Goal: Task Accomplishment & Management: Complete application form

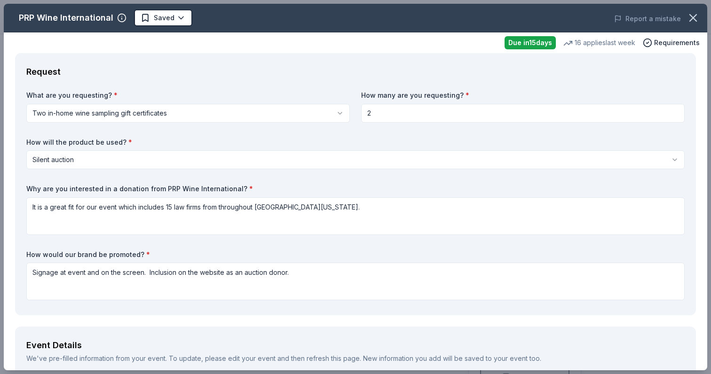
scroll to position [999, 0]
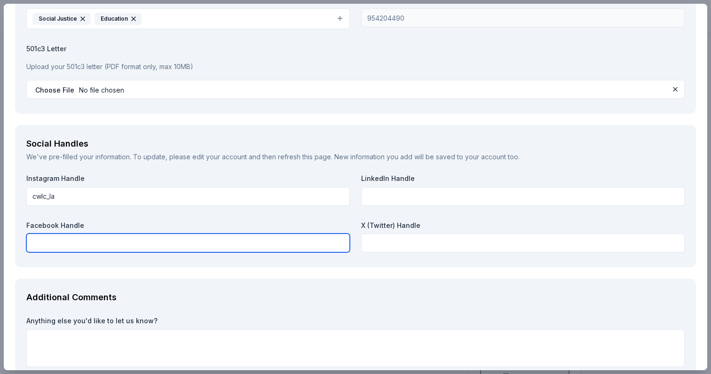
click at [153, 244] on input "text" at bounding box center [187, 243] width 323 height 19
paste input "https://www.facebook.com/CWLC.org/"
type input "https://www.facebook.com/CWLC.org/"
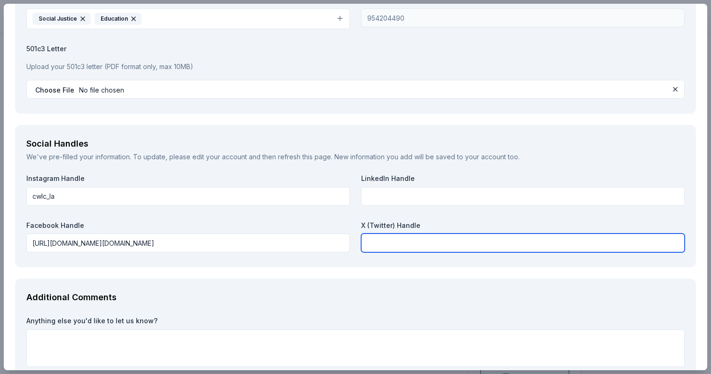
click at [393, 237] on input "text" at bounding box center [522, 243] width 323 height 19
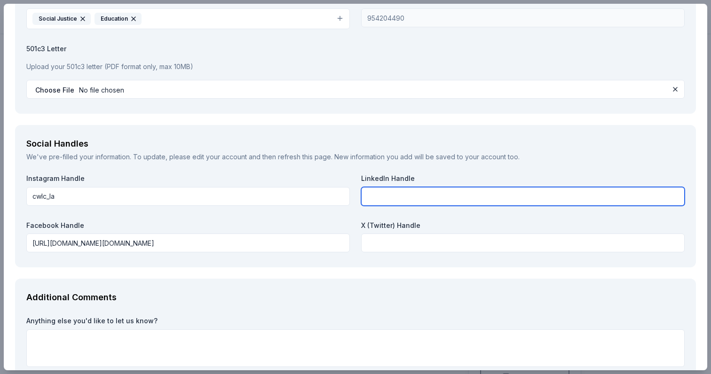
click at [386, 193] on input "text" at bounding box center [522, 196] width 323 height 19
paste input "@CWLC_la"
type input "@CWLC_la"
drag, startPoint x: 421, startPoint y: 188, endPoint x: 421, endPoint y: 201, distance: 13.2
click at [421, 201] on input "@CWLC_la" at bounding box center [522, 196] width 323 height 19
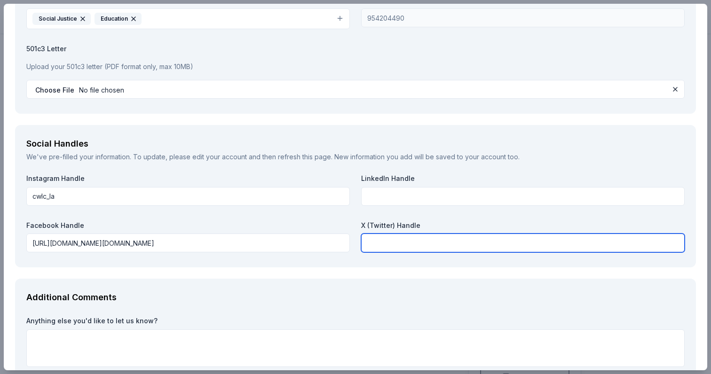
click at [395, 239] on input "text" at bounding box center [522, 243] width 323 height 19
paste input "@CWLC_la"
type input "@CWLC_la"
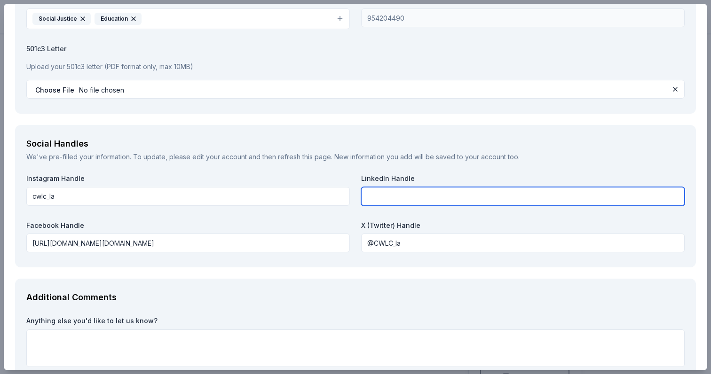
click at [400, 194] on input "text" at bounding box center [522, 196] width 323 height 19
paste input "https://www.linkedin.com/company/california-women-s-law-center/posts/?feedView=…"
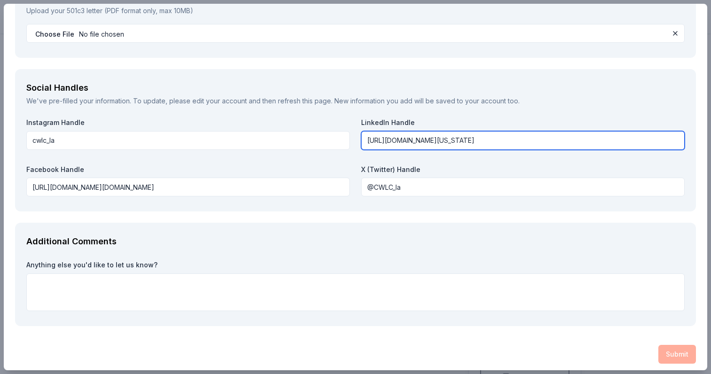
scroll to position [1054, 0]
type input "https://www.linkedin.com/company/california-women-s-law-center/posts/?feedView=…"
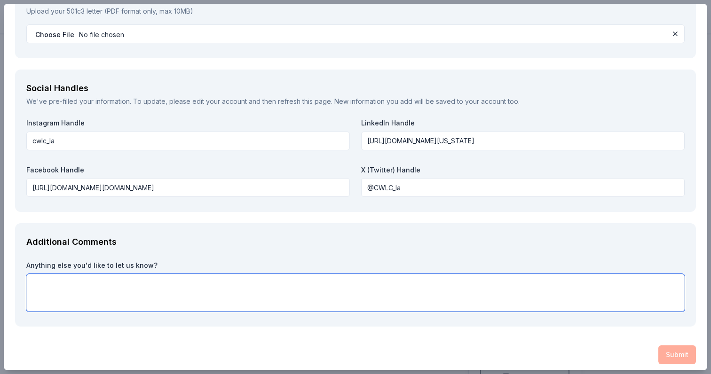
click at [143, 277] on textarea at bounding box center [355, 293] width 658 height 38
type textarea "We were appreciate any support and be honored to have you included in our event."
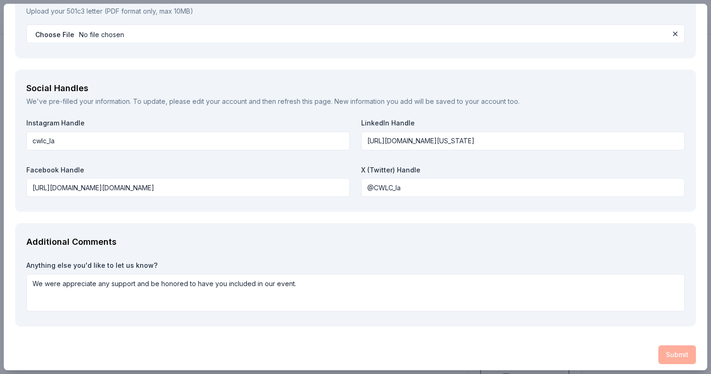
click at [677, 349] on div "Submit" at bounding box center [355, 355] width 681 height 19
click at [680, 350] on div "Submit" at bounding box center [355, 355] width 681 height 19
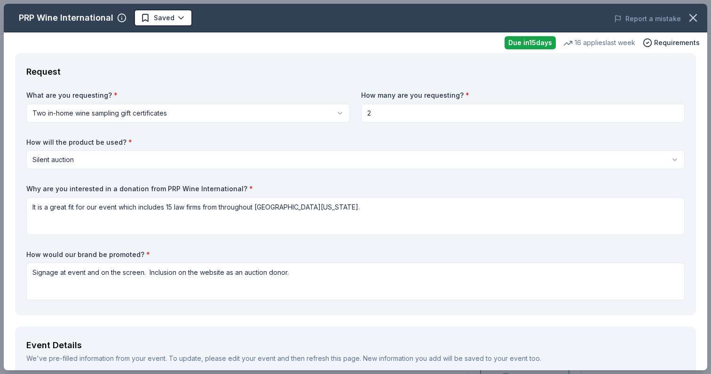
scroll to position [0, 0]
click at [443, 118] on input "2" at bounding box center [522, 113] width 323 height 19
type input "1"
click at [434, 145] on label "How will the product be used? *" at bounding box center [355, 142] width 658 height 9
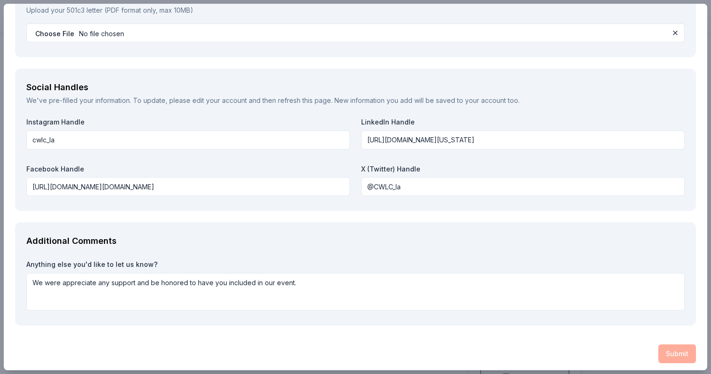
scroll to position [1054, 0]
click at [663, 346] on div "Submit" at bounding box center [355, 355] width 681 height 19
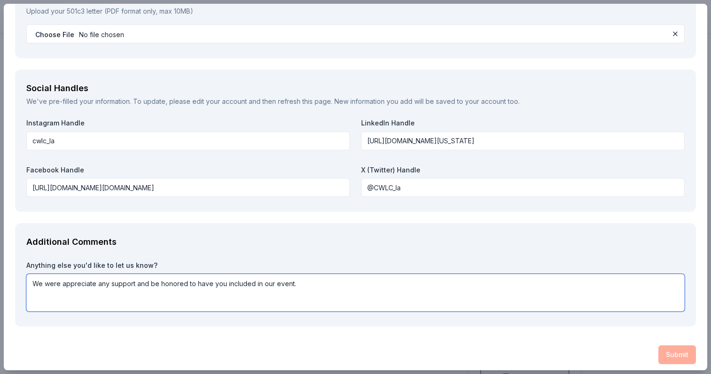
click at [423, 289] on textarea "We were appreciate any support and be honored to have you included in our event." at bounding box center [355, 293] width 658 height 38
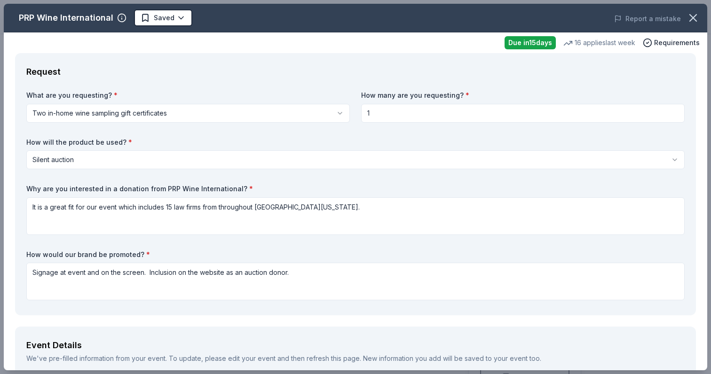
scroll to position [0, 0]
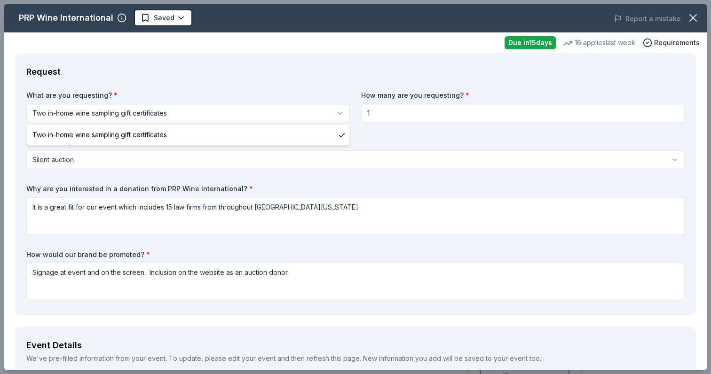
click at [263, 121] on html "Pursuit of Justice Awards Start free trial Earn Rewards Due in 15 days Share PR…" at bounding box center [355, 187] width 711 height 374
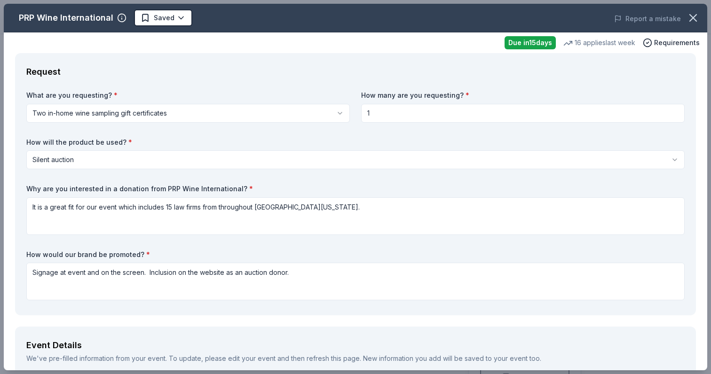
click at [268, 158] on html "Pursuit of Justice Awards Start free trial Earn Rewards Due in 15 days Share PR…" at bounding box center [355, 187] width 711 height 374
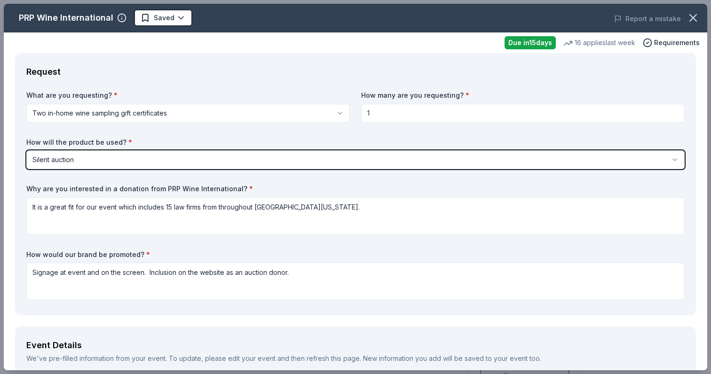
click at [268, 158] on html "Pursuit of Justice Awards Start free trial Earn Rewards Due in 15 days Share PR…" at bounding box center [355, 187] width 711 height 374
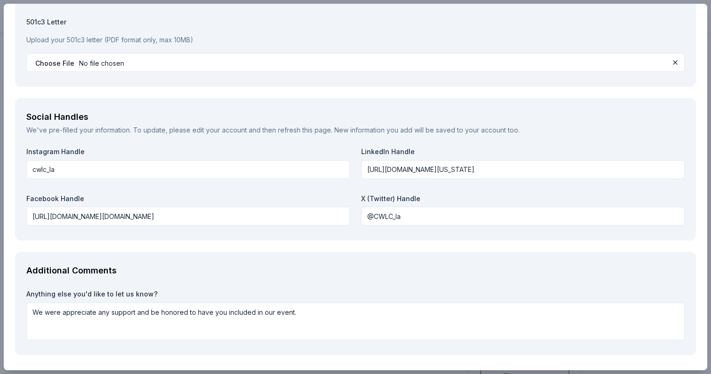
scroll to position [1054, 0]
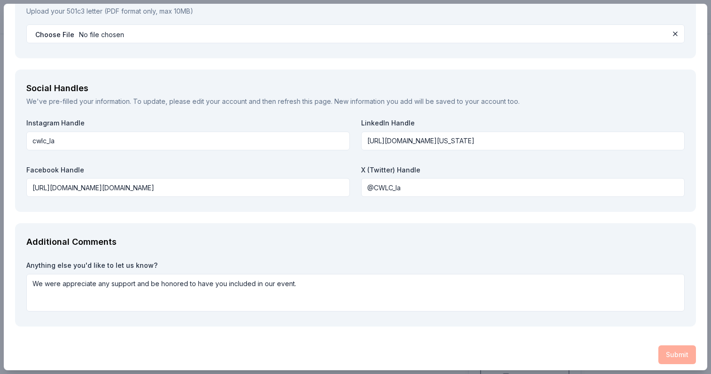
click at [683, 351] on div "Submit" at bounding box center [355, 355] width 681 height 19
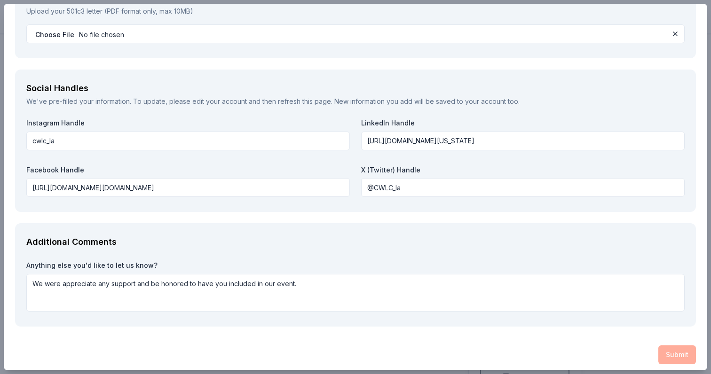
click at [683, 351] on div "Submit" at bounding box center [355, 355] width 681 height 19
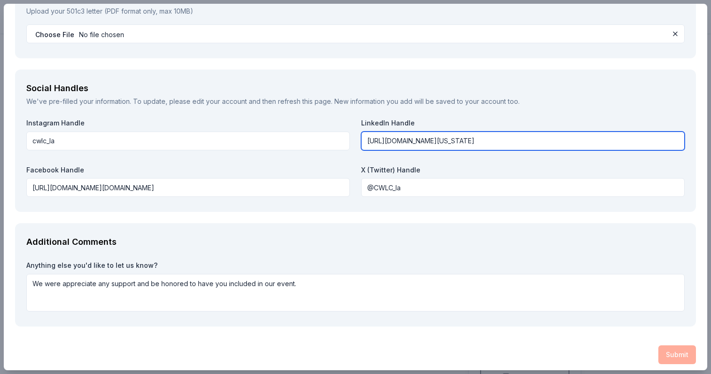
click at [511, 142] on input "https://www.linkedin.com/company/california-women-s-law-center/posts/?feedView=…" at bounding box center [522, 141] width 323 height 19
click at [555, 138] on input "https://www.linkedin.com/company/california-women-s-law-center/posts/?feedView=…" at bounding box center [522, 141] width 323 height 19
click at [648, 140] on input "https://www.linkedin.com/company/california-women-s-law-center/posts/?feedView=…" at bounding box center [522, 141] width 323 height 19
click at [675, 30] on button at bounding box center [674, 33] width 11 height 11
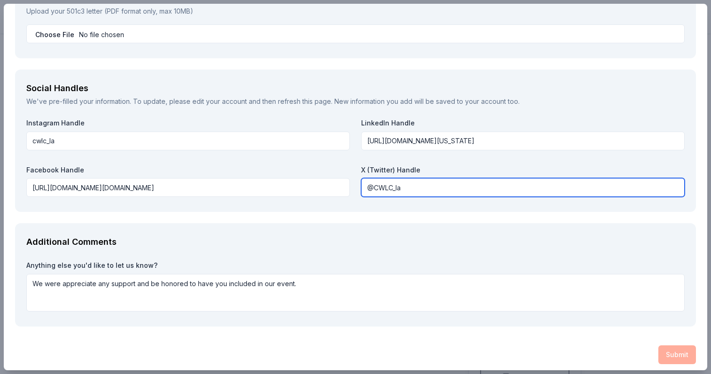
click at [592, 185] on input "@CWLC_la" at bounding box center [522, 187] width 323 height 19
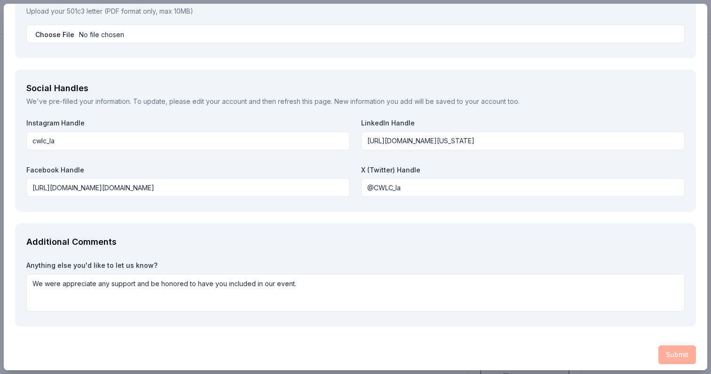
click at [551, 261] on label "Anything else you'd like to let us know?" at bounding box center [355, 265] width 658 height 9
click at [677, 353] on div "Submit" at bounding box center [355, 355] width 681 height 19
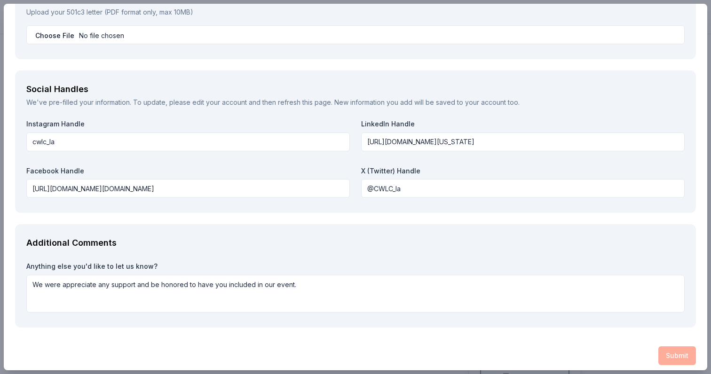
click at [677, 353] on div "Submit" at bounding box center [355, 355] width 681 height 19
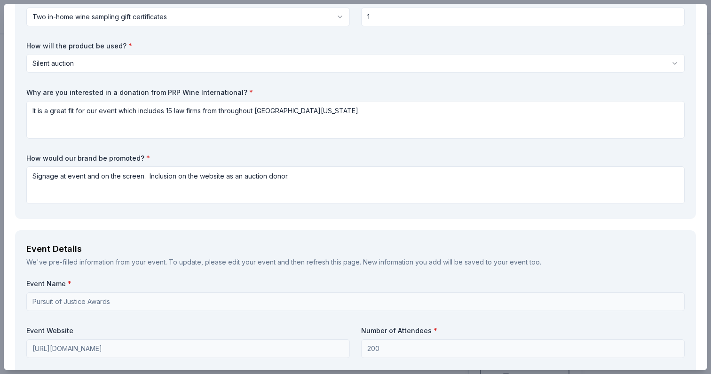
scroll to position [92, 0]
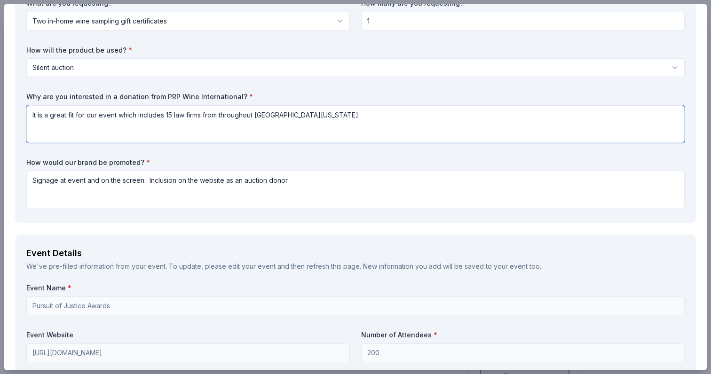
click at [165, 115] on textarea "It is a great fit for our event which includes 15 law firms from throughout Sou…" at bounding box center [355, 124] width 658 height 38
click at [340, 116] on textarea "It is a great fit for our event which includes 15 law firms from throughout Sou…" at bounding box center [355, 124] width 658 height 38
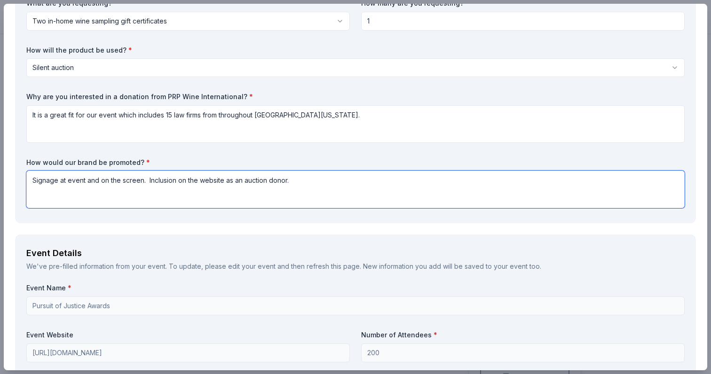
click at [338, 188] on textarea "Signage at event and on the screen. Inclusion on the website as an auction dono…" at bounding box center [355, 190] width 658 height 38
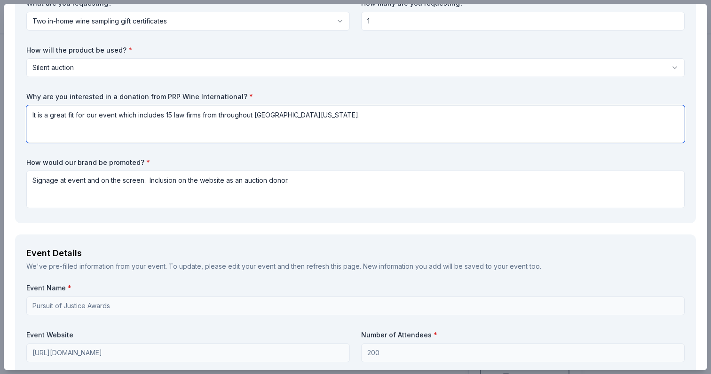
drag, startPoint x: 256, startPoint y: 114, endPoint x: 336, endPoint y: 116, distance: 79.9
click at [336, 116] on textarea "It is a great fit for our event which includes 15 law firms from throughout Sou…" at bounding box center [355, 124] width 658 height 38
type textarea "It is a great fit for our event which includes 15 law firms from throughout Los…"
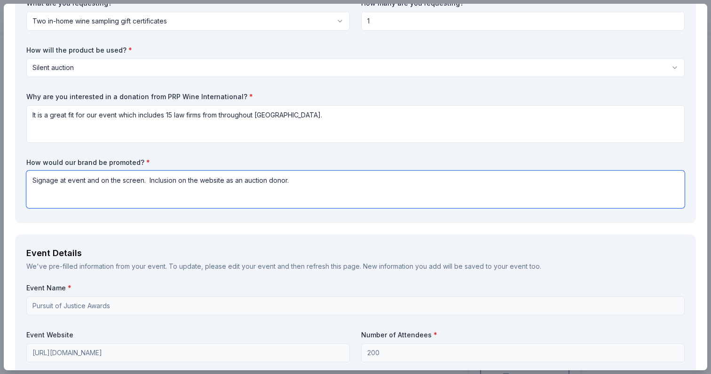
click at [339, 187] on textarea "Signage at event and on the screen. Inclusion on the website as an auction dono…" at bounding box center [355, 190] width 658 height 38
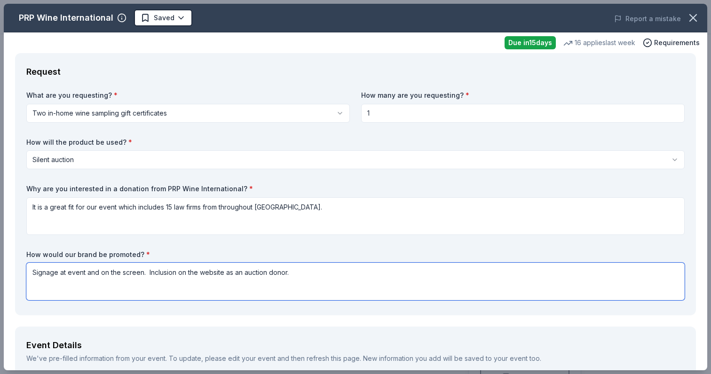
scroll to position [0, 0]
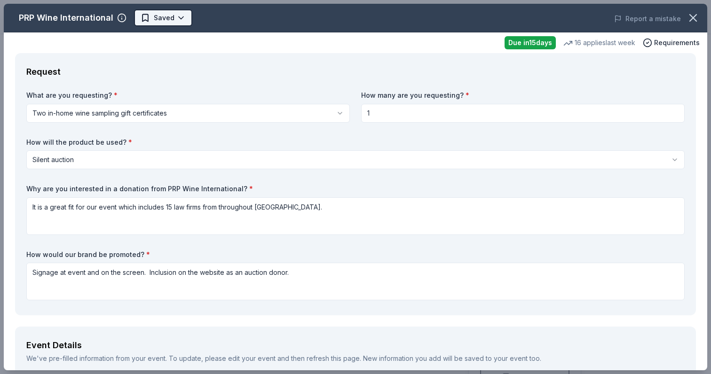
click at [161, 19] on html "Pursuit of Justice Awards Start free trial Earn Rewards Due in 15 days Share PR…" at bounding box center [355, 187] width 711 height 374
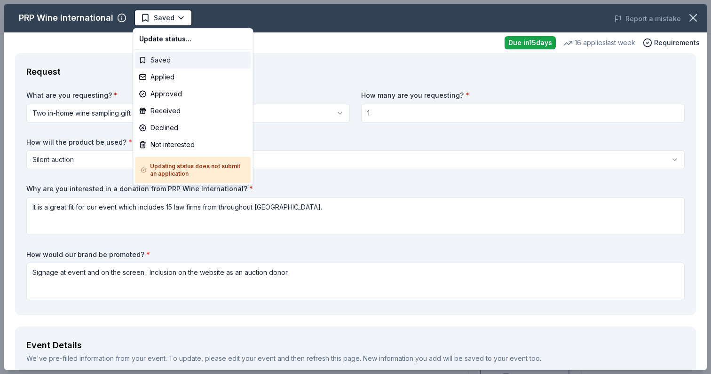
click at [173, 59] on div "Saved" at bounding box center [193, 60] width 116 height 17
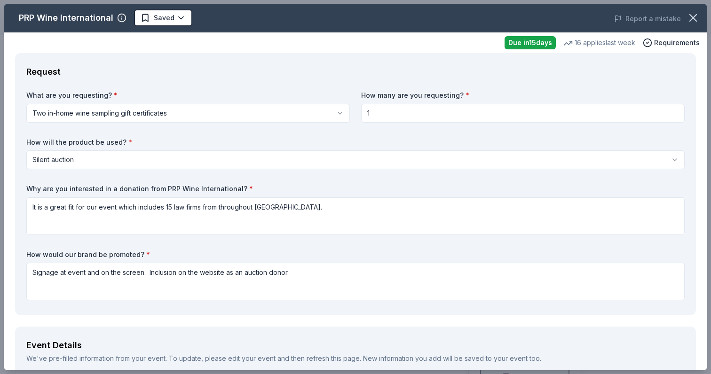
click at [535, 39] on div "Due in 15 days" at bounding box center [529, 42] width 51 height 13
click at [605, 46] on div "16 applies last week" at bounding box center [599, 42] width 72 height 11
click at [678, 40] on span "Requirements" at bounding box center [677, 42] width 46 height 11
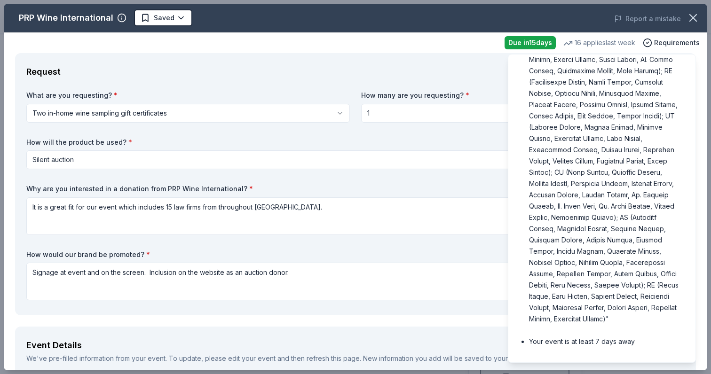
scroll to position [258, 0]
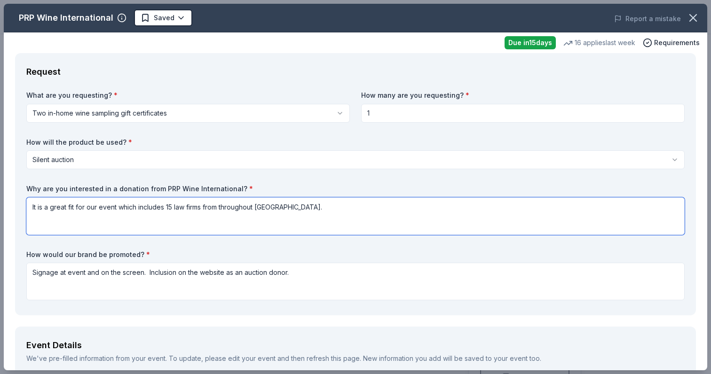
click at [410, 209] on textarea "It is a great fit for our event which includes 15 law firms from throughout Los…" at bounding box center [355, 216] width 658 height 38
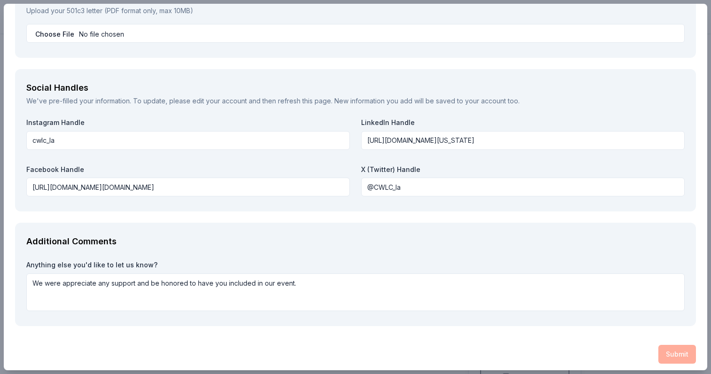
scroll to position [1054, 0]
click at [676, 346] on div "Submit" at bounding box center [355, 355] width 681 height 19
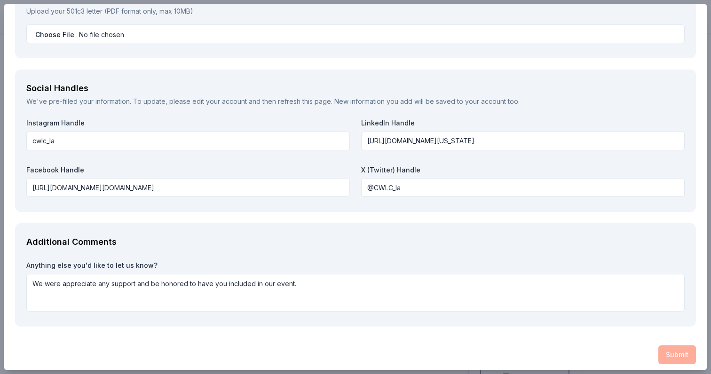
click at [676, 346] on div "Submit" at bounding box center [355, 355] width 681 height 19
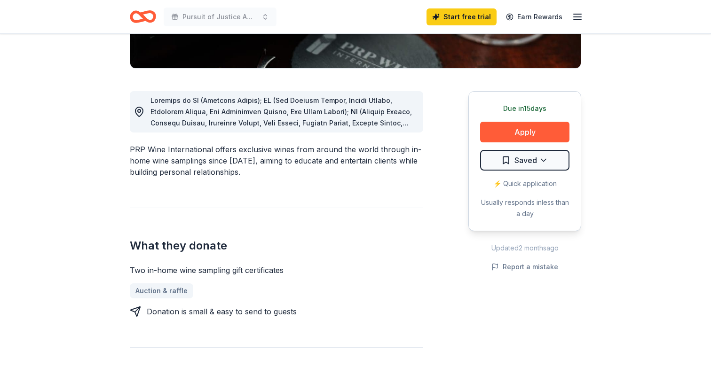
scroll to position [218, 0]
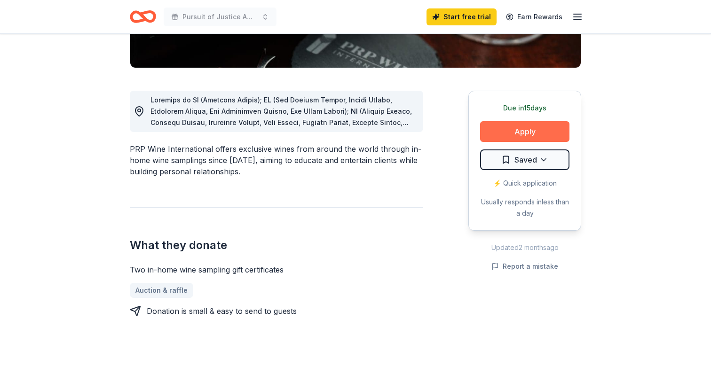
click at [535, 134] on button "Apply" at bounding box center [524, 131] width 89 height 21
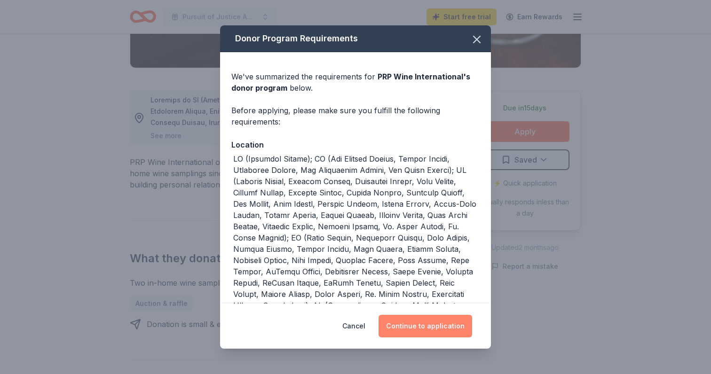
click at [447, 324] on button "Continue to application" at bounding box center [425, 326] width 94 height 23
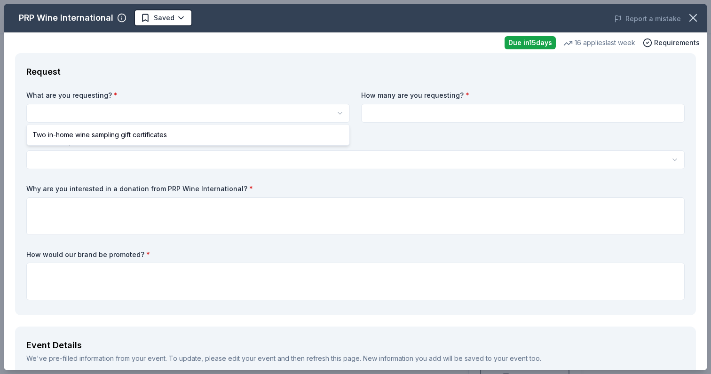
scroll to position [0, 0]
select select "Two in-home wine sampling gift certificates"
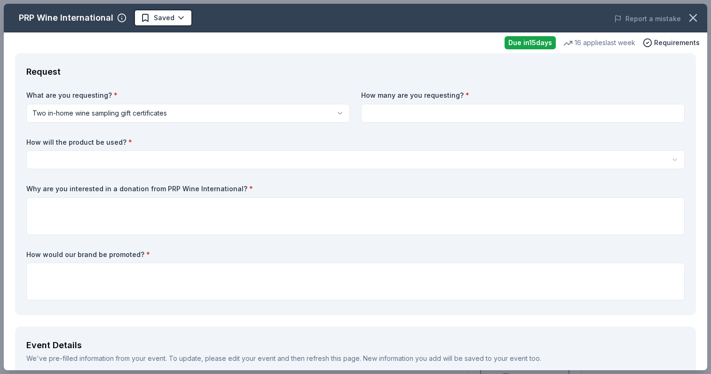
click at [416, 113] on input at bounding box center [522, 113] width 323 height 19
type input "1"
click at [212, 164] on html "Pursuit of Justice Awards Start free trial Earn Rewards Due in 15 days Share PR…" at bounding box center [355, 187] width 711 height 374
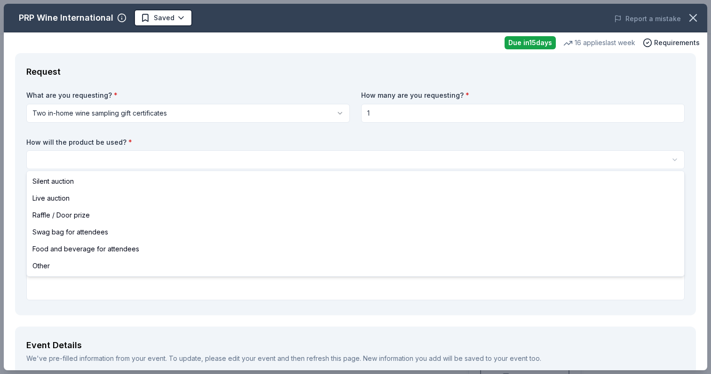
select select "silentAuction"
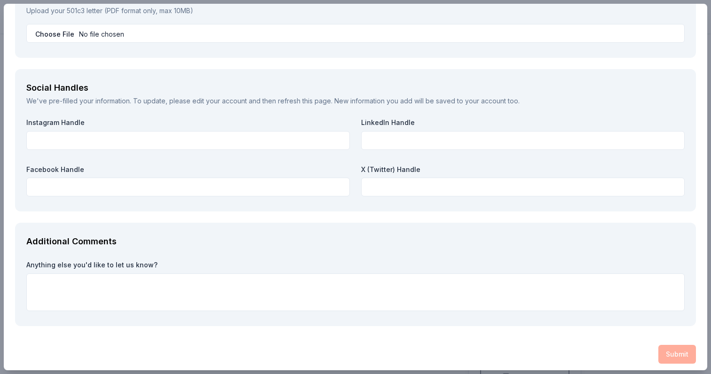
scroll to position [1054, 0]
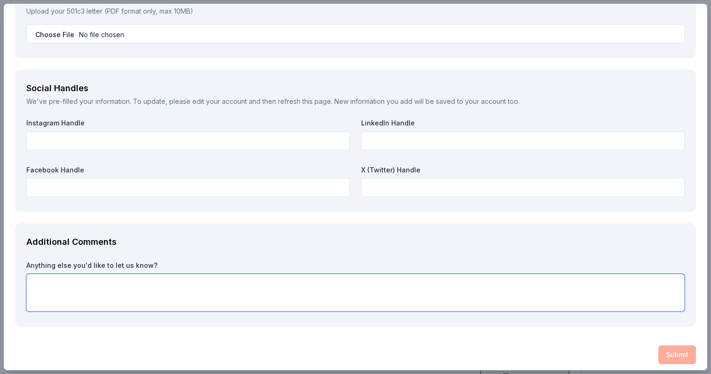
click at [202, 291] on textarea at bounding box center [355, 293] width 658 height 38
type textarea "Thank you for your support."
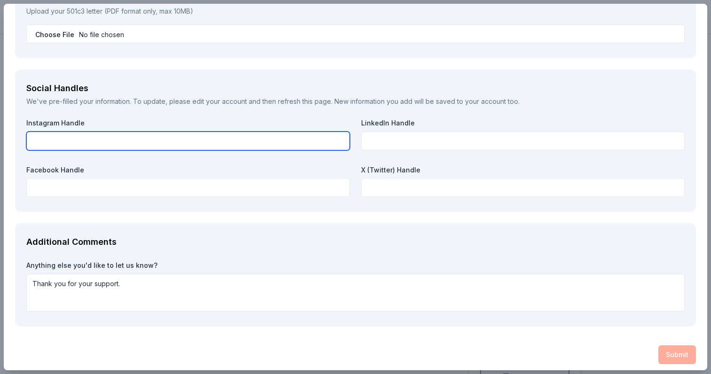
click at [130, 143] on input "text" at bounding box center [187, 141] width 323 height 19
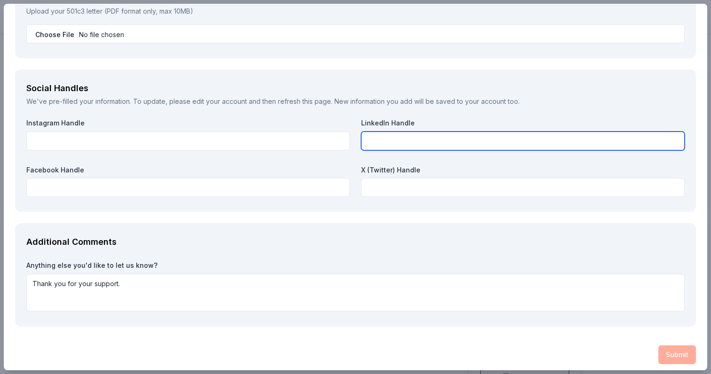
click at [382, 141] on input "text" at bounding box center [522, 141] width 323 height 19
paste input "https://www.linkedin.com/company/california-women-s-law-center/posts/?feedView=…"
type input "https://www.linkedin.com/company/california-women-s-law-center/posts/?feedView=…"
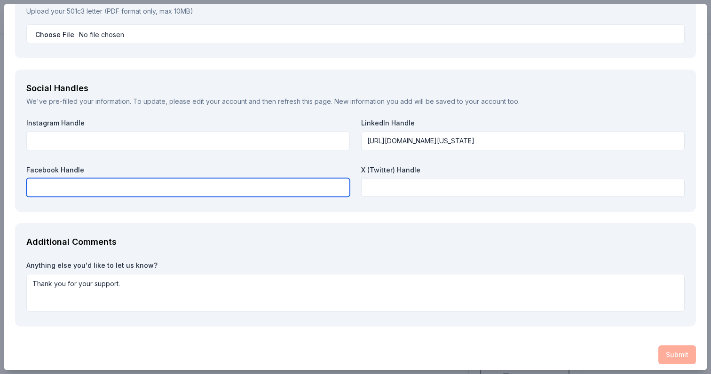
click at [168, 183] on input "text" at bounding box center [187, 187] width 323 height 19
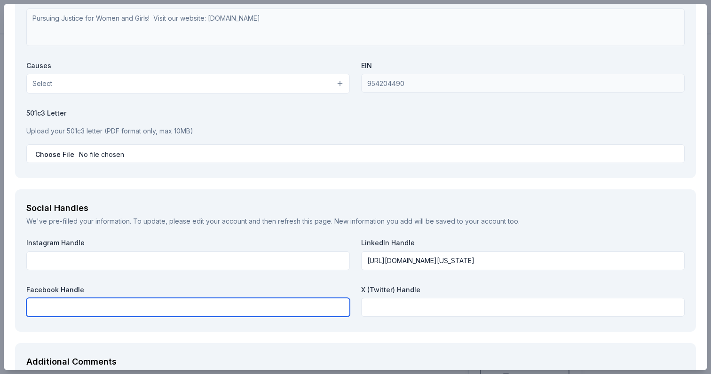
scroll to position [939, 0]
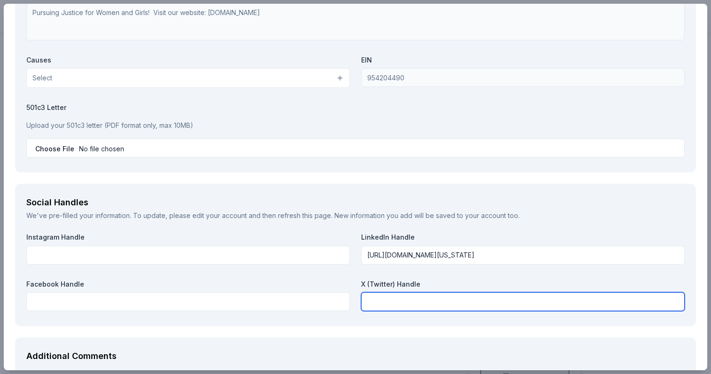
click at [392, 298] on input "text" at bounding box center [522, 301] width 323 height 19
paste input "@CWLC_la"
type input "@CWLC_la"
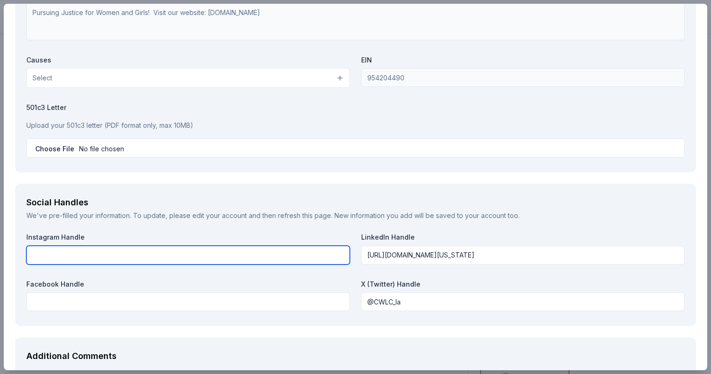
click at [156, 251] on input "text" at bounding box center [187, 255] width 323 height 19
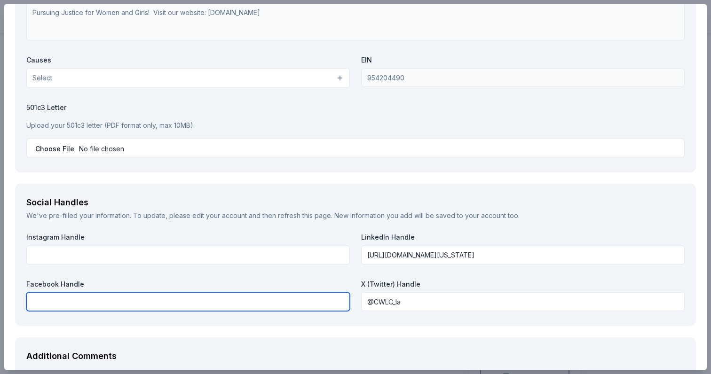
click at [63, 295] on input "text" at bounding box center [187, 301] width 323 height 19
paste input "https://www.facebook.com/CWLC.org/"
type input "https://www.facebook.com/CWLC.org/"
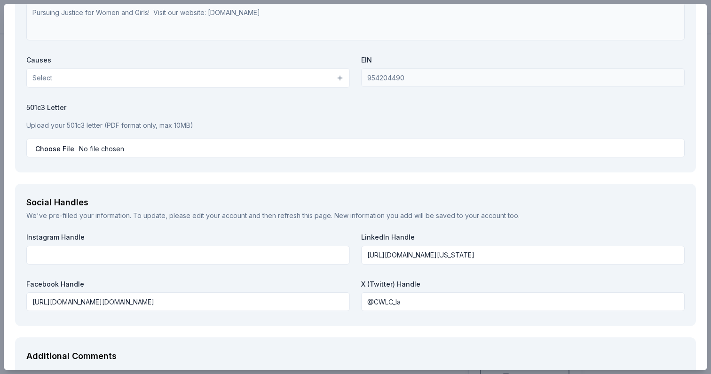
click at [122, 164] on div "Your Organization We've pre-filled your information. To update, please edit you…" at bounding box center [355, 33] width 681 height 278
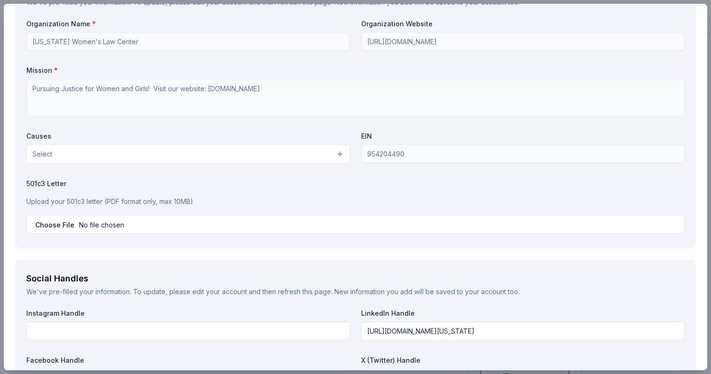
scroll to position [863, 0]
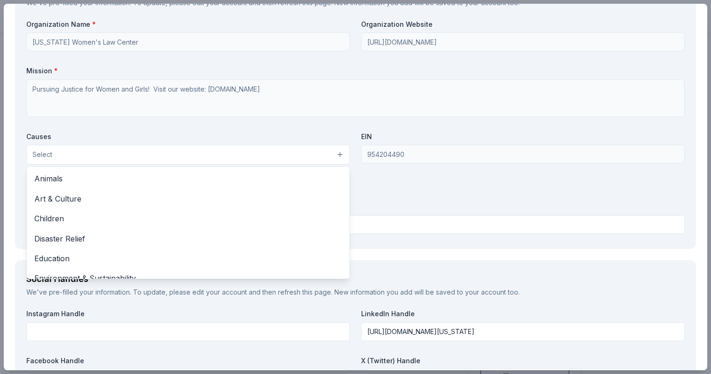
click at [56, 150] on button "Select" at bounding box center [187, 155] width 323 height 20
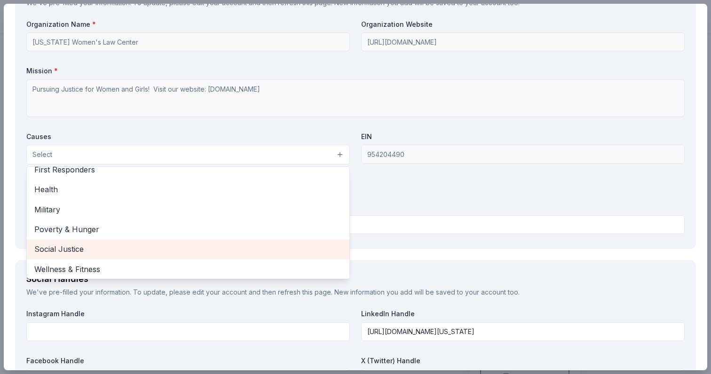
click at [86, 251] on div "Social Justice" at bounding box center [188, 249] width 322 height 20
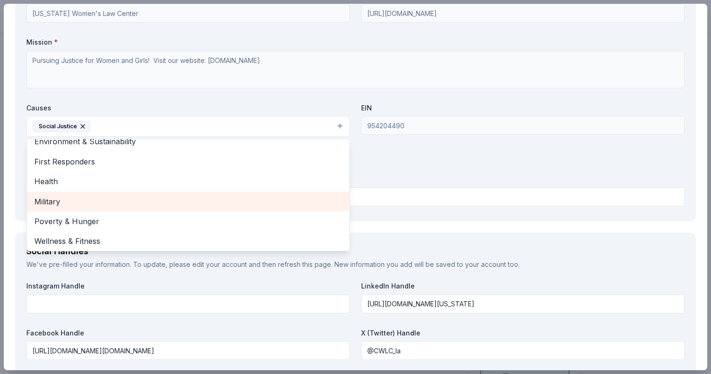
scroll to position [892, 0]
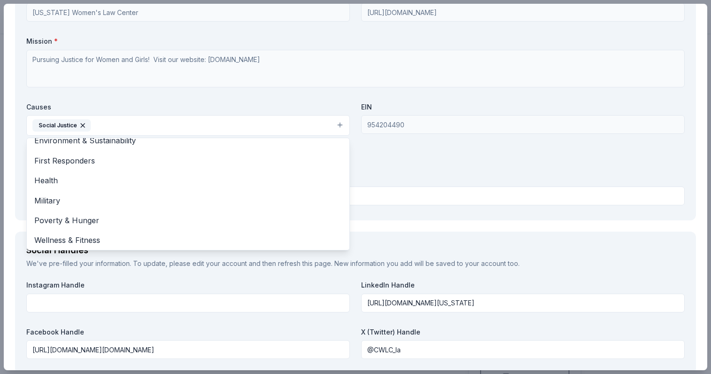
click at [386, 152] on div "Organization Name * California Women's Law Center Organization Website http://w…" at bounding box center [355, 99] width 658 height 219
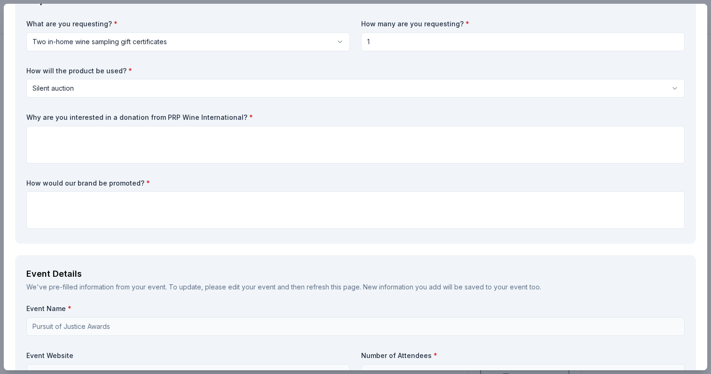
scroll to position [60, 0]
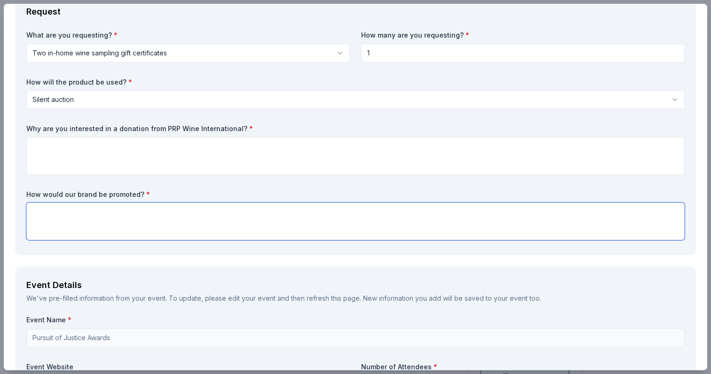
click at [336, 222] on textarea at bounding box center [355, 222] width 658 height 38
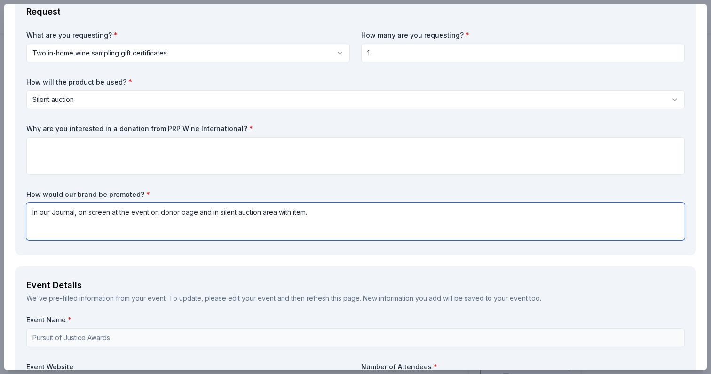
type textarea "In our Journal, on screen at the event on donor page and in silent auction area…"
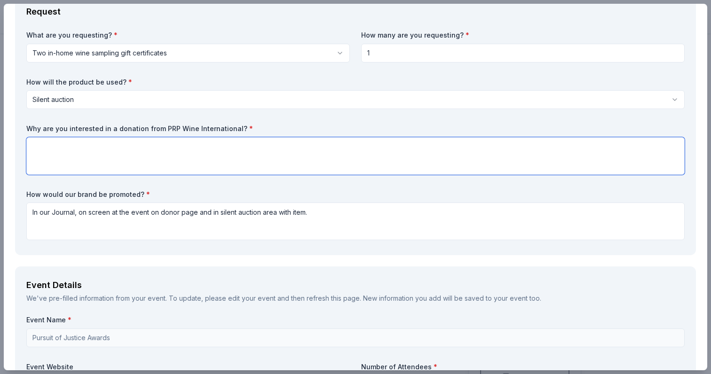
click at [103, 148] on textarea at bounding box center [355, 156] width 658 height 38
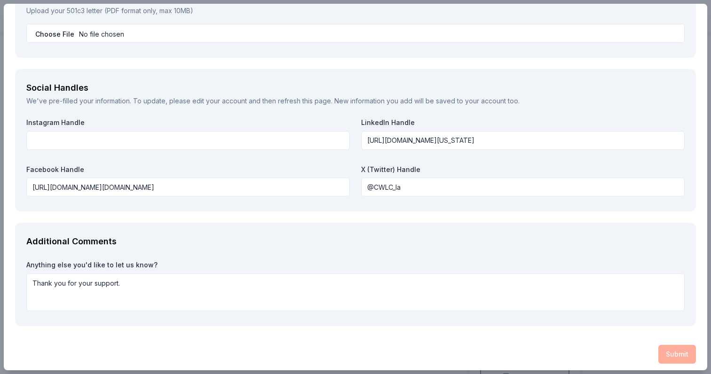
scroll to position [1054, 0]
type textarea "Perfect fit for our audience of lawyers, executives and non-profit leaders."
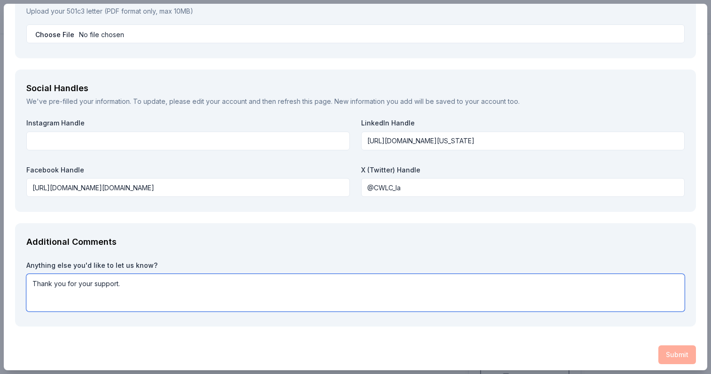
click at [378, 279] on textarea "Thank you for your support." at bounding box center [355, 293] width 658 height 38
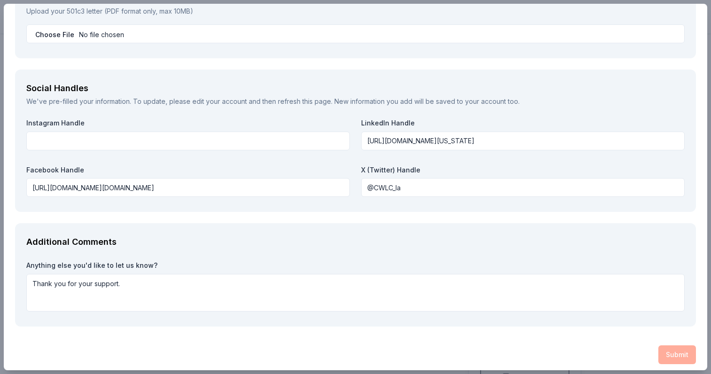
click at [672, 348] on div "Submit" at bounding box center [355, 355] width 681 height 19
click at [671, 348] on div "Submit" at bounding box center [355, 355] width 681 height 19
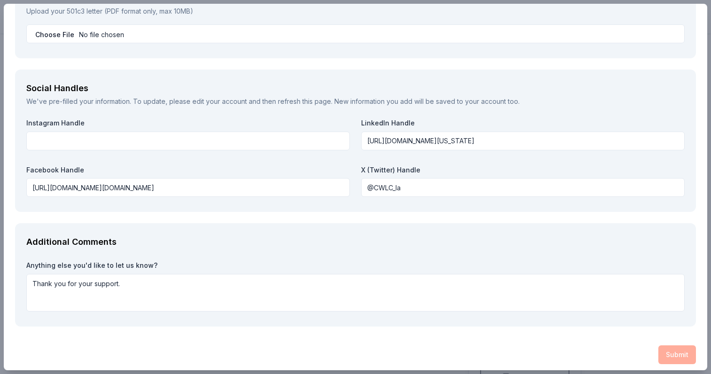
click at [671, 348] on div "Submit" at bounding box center [355, 355] width 681 height 19
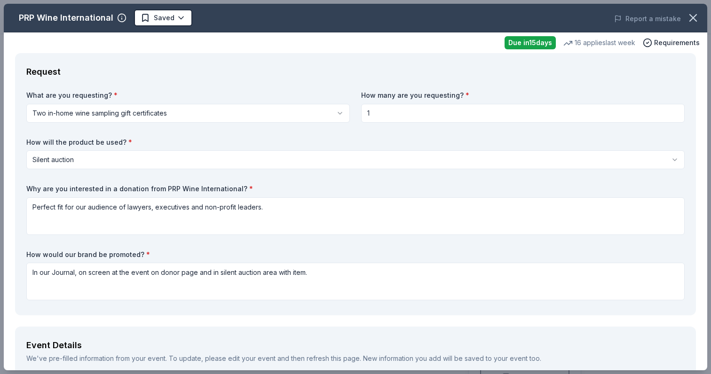
scroll to position [0, 0]
click at [641, 93] on label "How many are you requesting? *" at bounding box center [522, 95] width 323 height 9
click at [646, 22] on button "Report a mistake" at bounding box center [647, 18] width 67 height 11
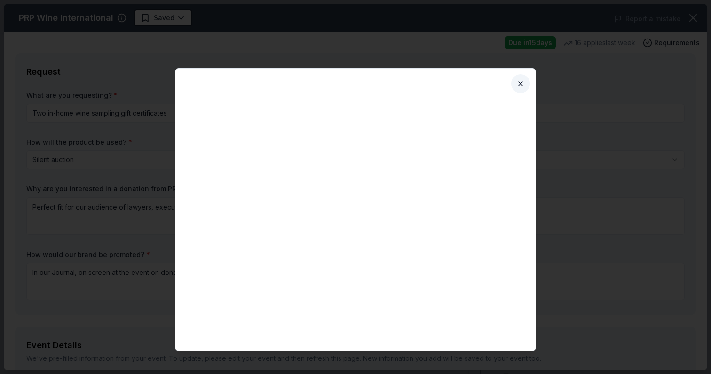
click at [518, 84] on button "Close" at bounding box center [520, 83] width 19 height 19
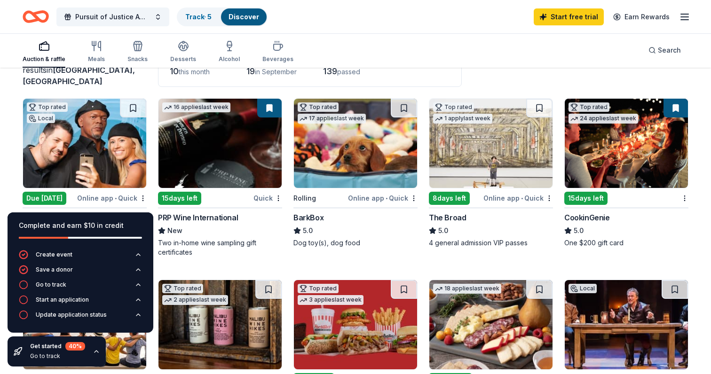
scroll to position [75, 0]
click at [613, 149] on img at bounding box center [626, 143] width 123 height 89
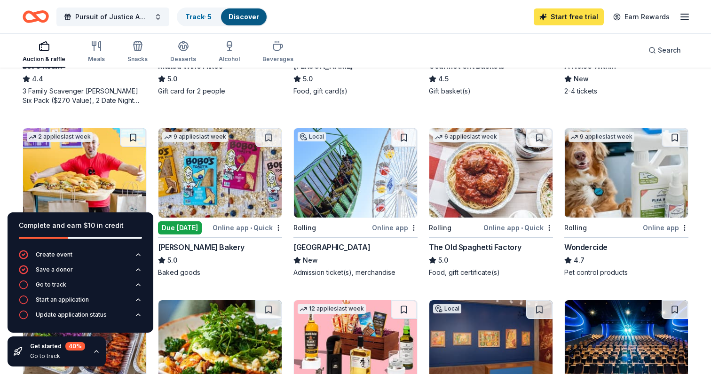
scroll to position [407, 0]
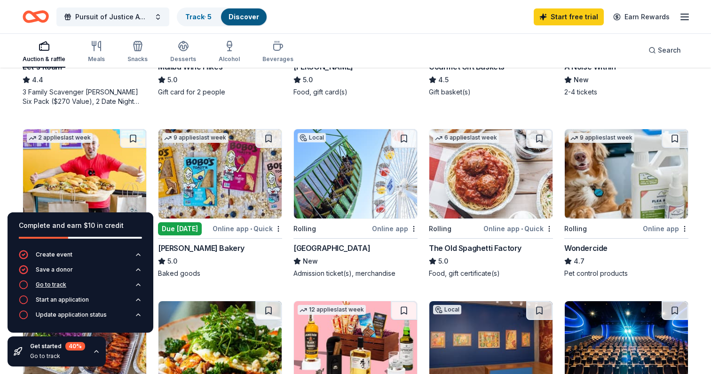
click at [55, 286] on div "Go to track" at bounding box center [51, 285] width 31 height 8
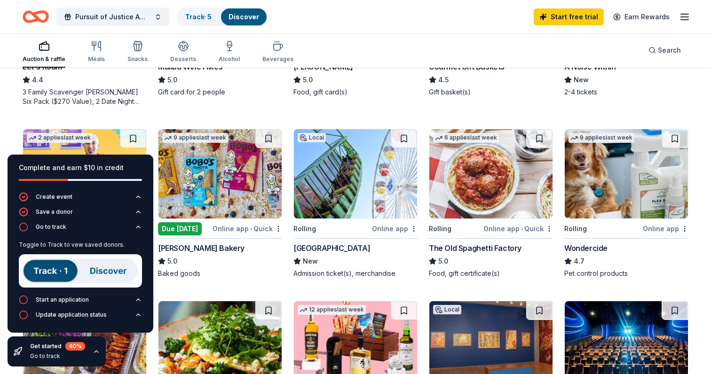
click at [50, 269] on img at bounding box center [80, 270] width 123 height 33
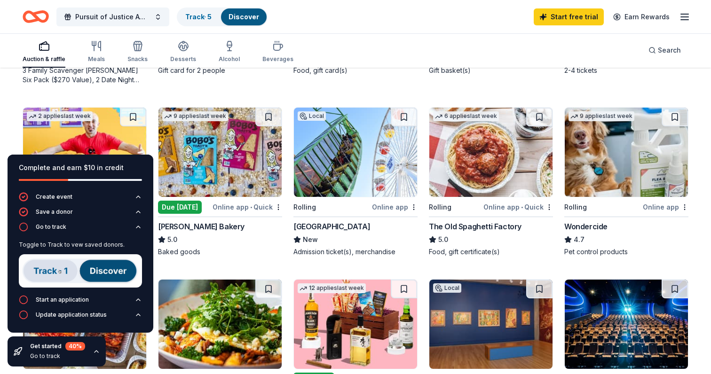
scroll to position [440, 0]
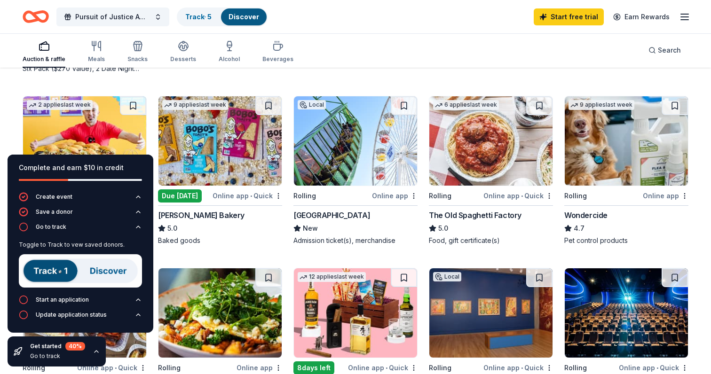
click at [110, 273] on img at bounding box center [80, 270] width 123 height 33
click at [70, 301] on div "Start an application" at bounding box center [62, 300] width 53 height 8
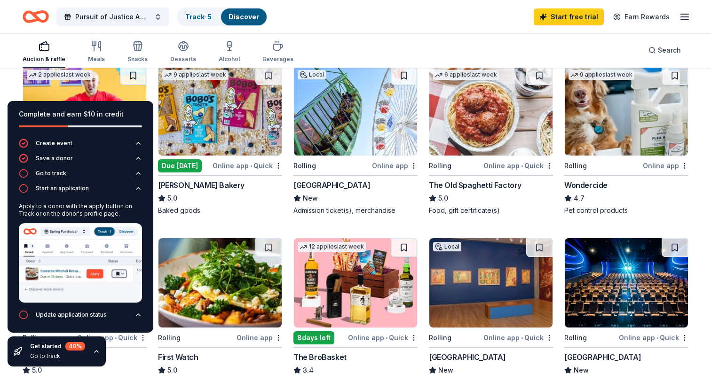
scroll to position [478, 0]
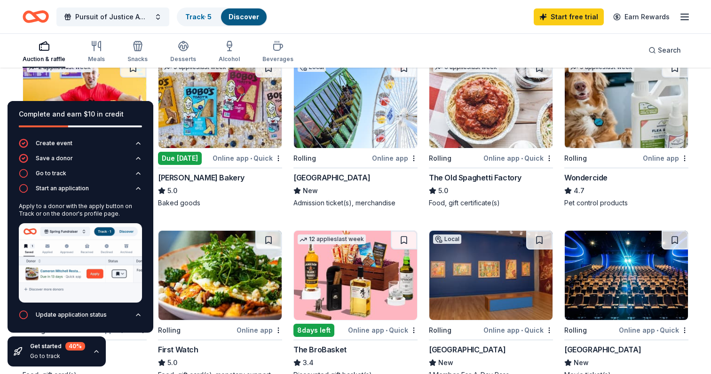
click at [91, 277] on img at bounding box center [80, 262] width 123 height 79
click at [244, 211] on div "Top rated Local Due tomorrow Online app • Quick Hollywood Wax Museum (Hollywood…" at bounding box center [356, 37] width 666 height 684
click at [384, 120] on img at bounding box center [355, 103] width 123 height 89
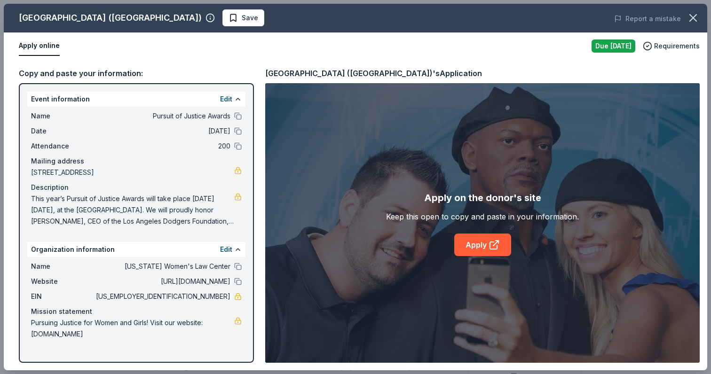
scroll to position [197, 0]
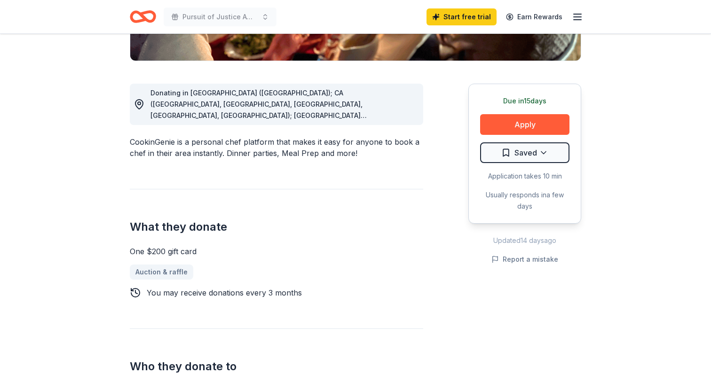
scroll to position [230, 0]
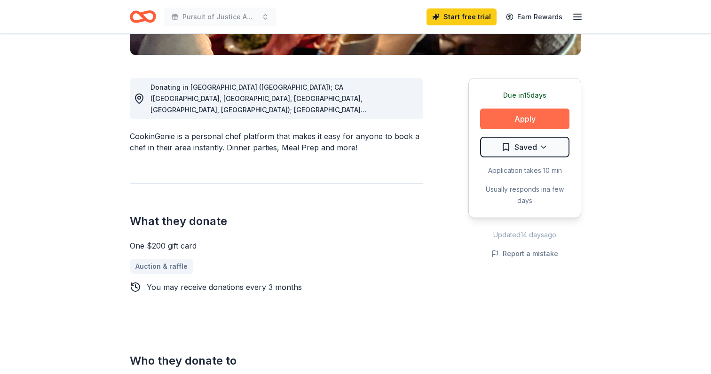
click at [528, 120] on button "Apply" at bounding box center [524, 119] width 89 height 21
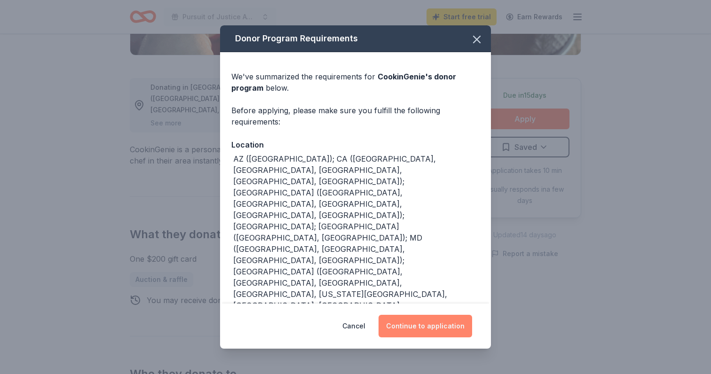
click at [407, 326] on button "Continue to application" at bounding box center [425, 326] width 94 height 23
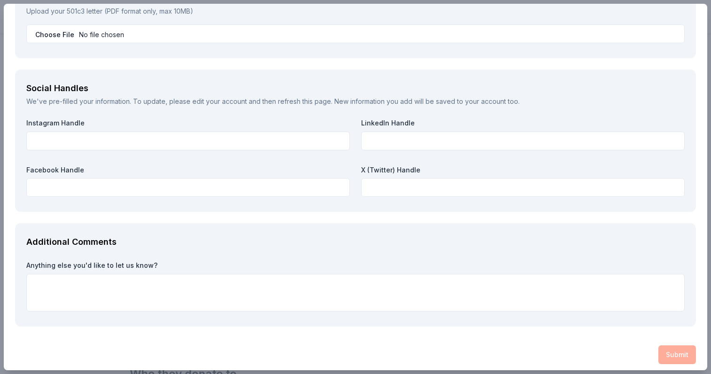
scroll to position [1020, 0]
click at [679, 349] on div "Submit" at bounding box center [355, 355] width 681 height 19
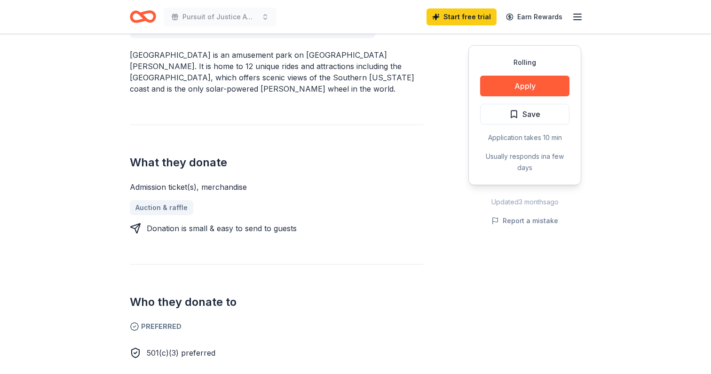
scroll to position [293, 0]
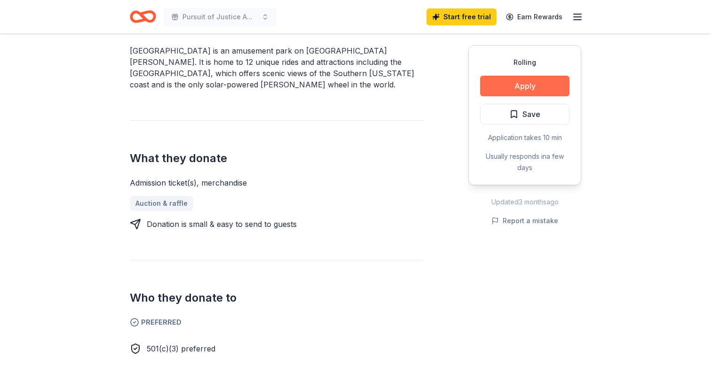
click at [526, 87] on button "Apply" at bounding box center [524, 86] width 89 height 21
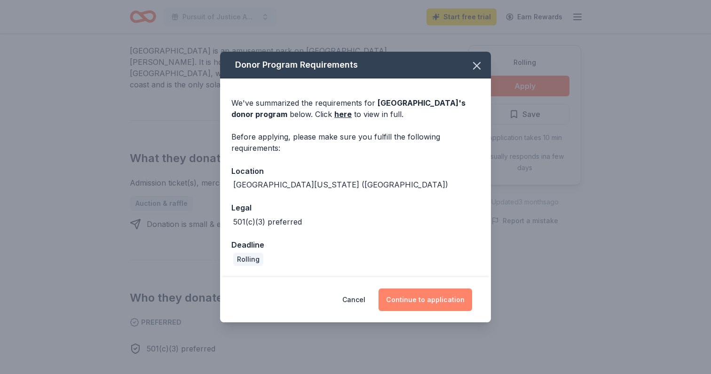
click at [426, 300] on button "Continue to application" at bounding box center [425, 300] width 94 height 23
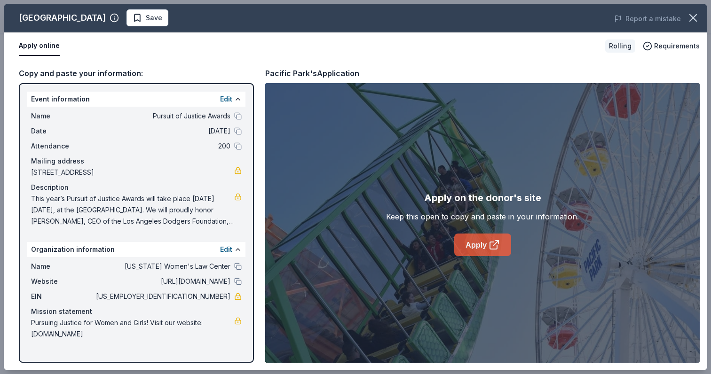
click at [480, 242] on link "Apply" at bounding box center [482, 245] width 57 height 23
